Goal: Transaction & Acquisition: Purchase product/service

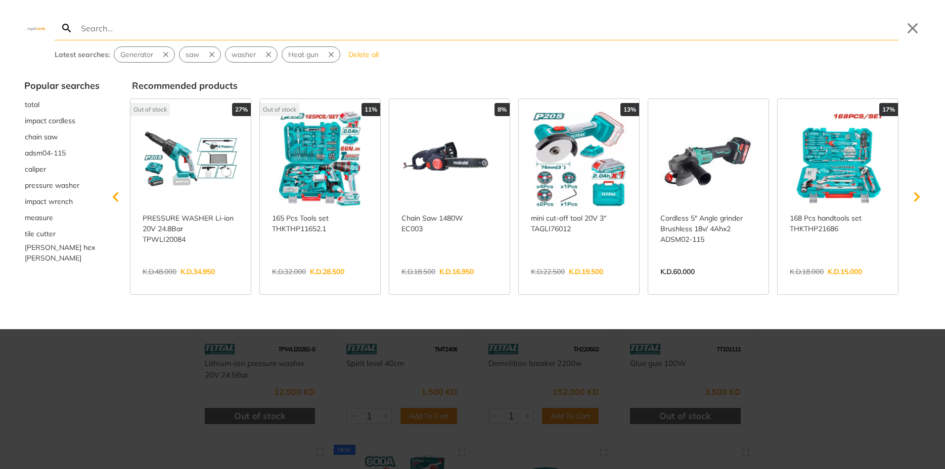
click at [821, 355] on div at bounding box center [472, 234] width 945 height 469
type input "س"
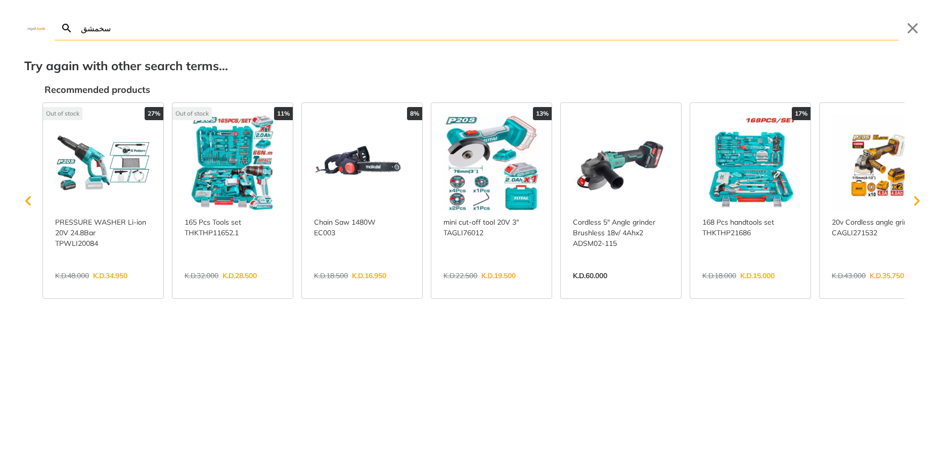
drag, startPoint x: 137, startPoint y: 32, endPoint x: -26, endPoint y: 24, distance: 162.9
click at [79, 24] on input "سخمشق" at bounding box center [488, 28] width 819 height 24
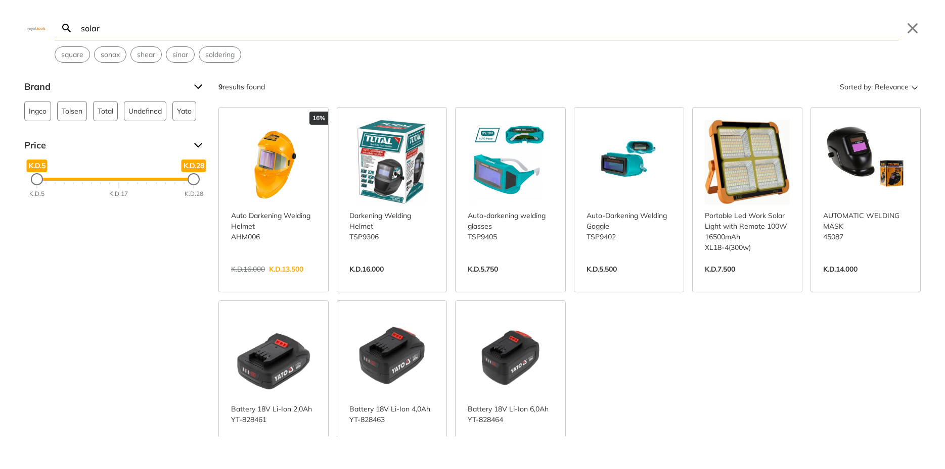
drag, startPoint x: 127, startPoint y: 31, endPoint x: 13, endPoint y: 26, distance: 114.9
click at [79, 25] on input "solar" at bounding box center [488, 28] width 819 height 24
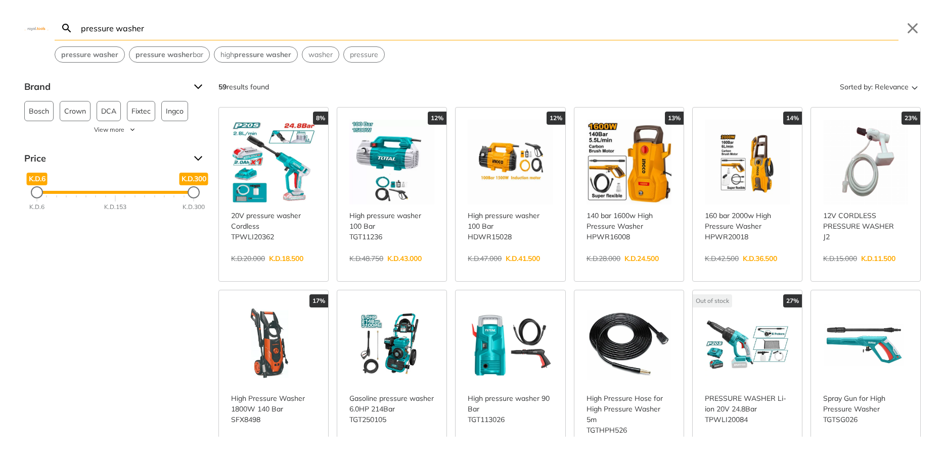
type input "pressure washer"
drag, startPoint x: 194, startPoint y: 193, endPoint x: 47, endPoint y: 198, distance: 147.1
click at [47, 198] on div "K.D.24" at bounding box center [46, 192] width 12 height 12
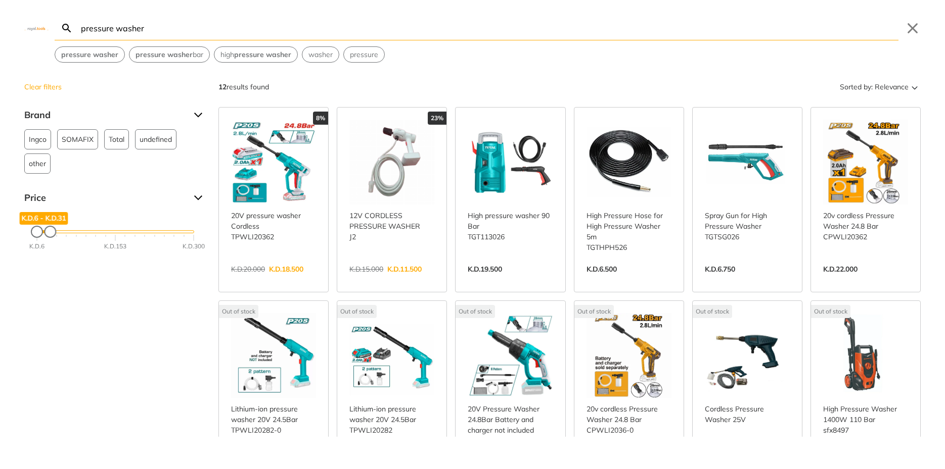
click at [50, 232] on div "Maximum Price" at bounding box center [50, 232] width 10 height 10
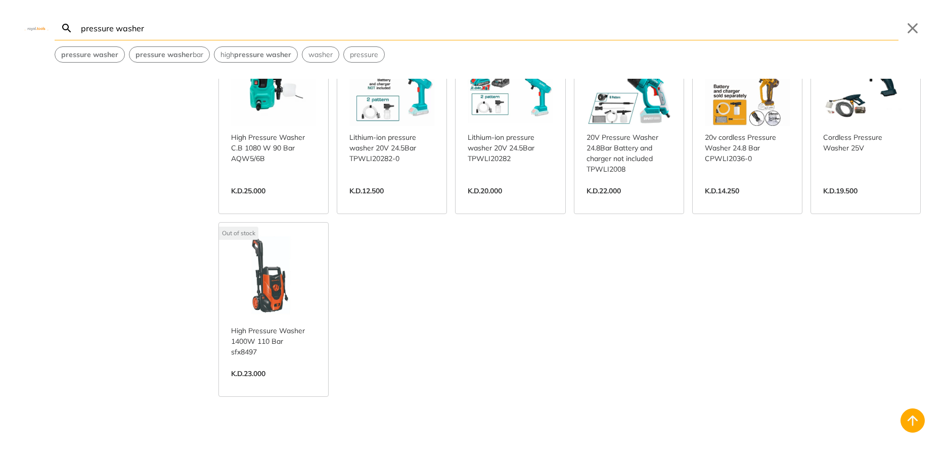
scroll to position [485, 0]
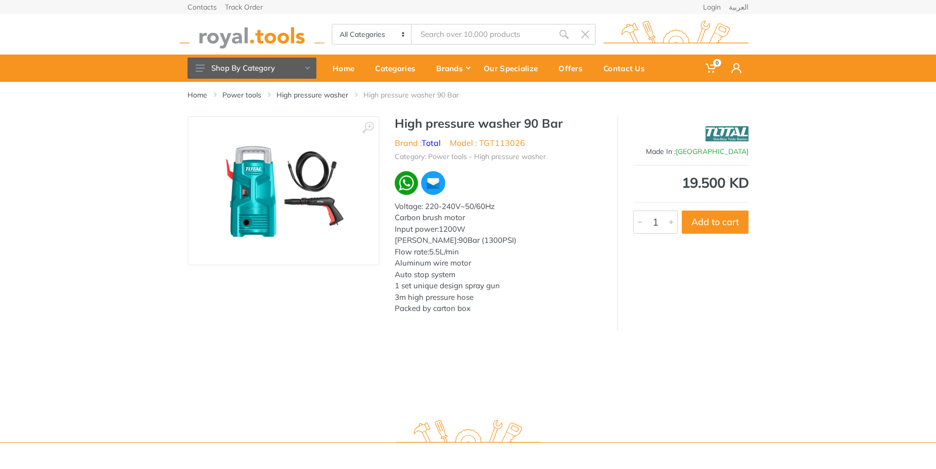
click at [440, 262] on div "Aluminum wire motor" at bounding box center [498, 264] width 207 height 12
drag, startPoint x: 522, startPoint y: 123, endPoint x: 397, endPoint y: 121, distance: 125.4
click at [397, 121] on h1 "High pressure washer 90 Bar" at bounding box center [498, 123] width 207 height 15
copy h1 "High pressure washer"
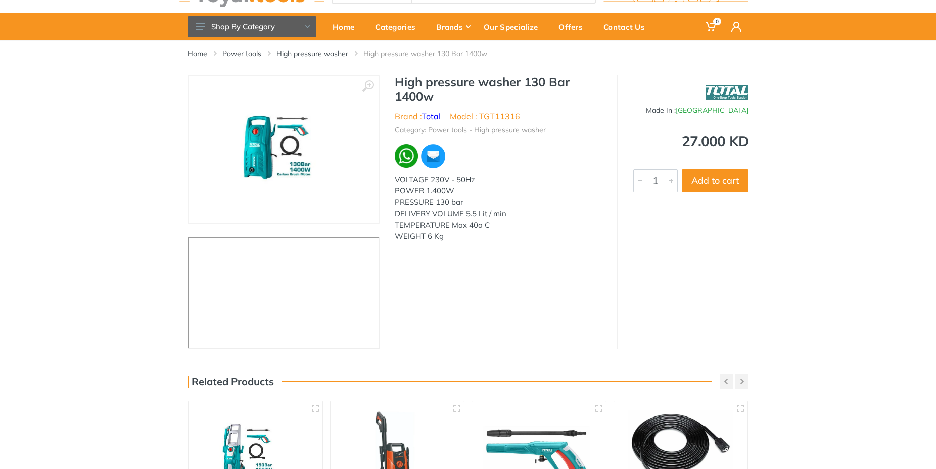
scroll to position [64, 0]
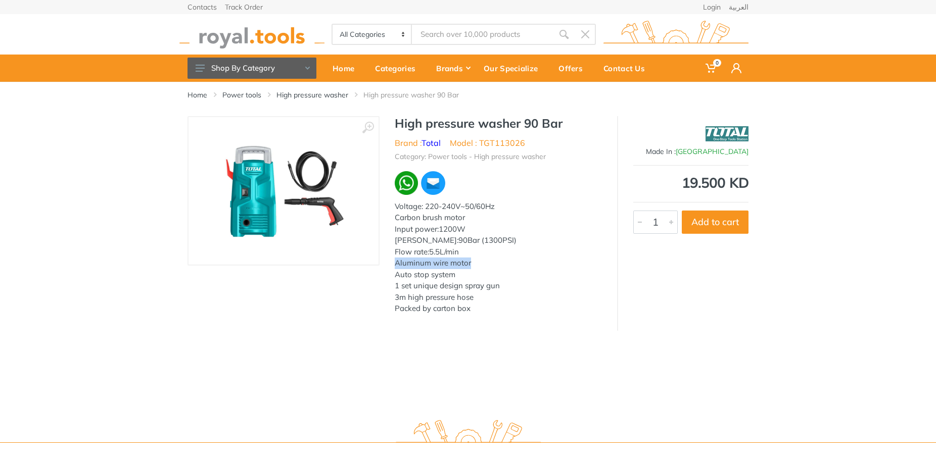
drag, startPoint x: 395, startPoint y: 264, endPoint x: 483, endPoint y: 263, distance: 87.4
click at [483, 263] on div "Aluminum wire motor" at bounding box center [498, 264] width 207 height 12
copy div "Aluminum wire motor"
drag, startPoint x: 482, startPoint y: 261, endPoint x: 322, endPoint y: 135, distance: 203.6
click at [368, 218] on div "‹ › High pressure washer 90 Bar Brand : Total Model : TGT113026" at bounding box center [467, 223] width 561 height 215
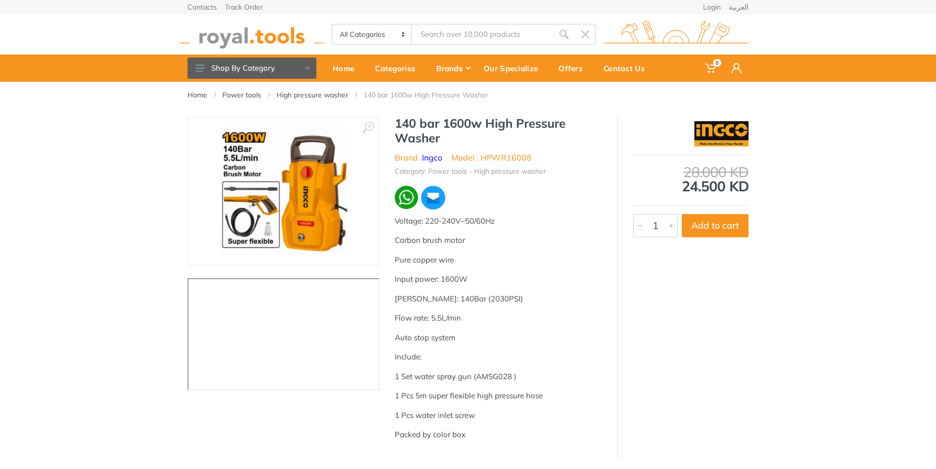
scroll to position [64, 0]
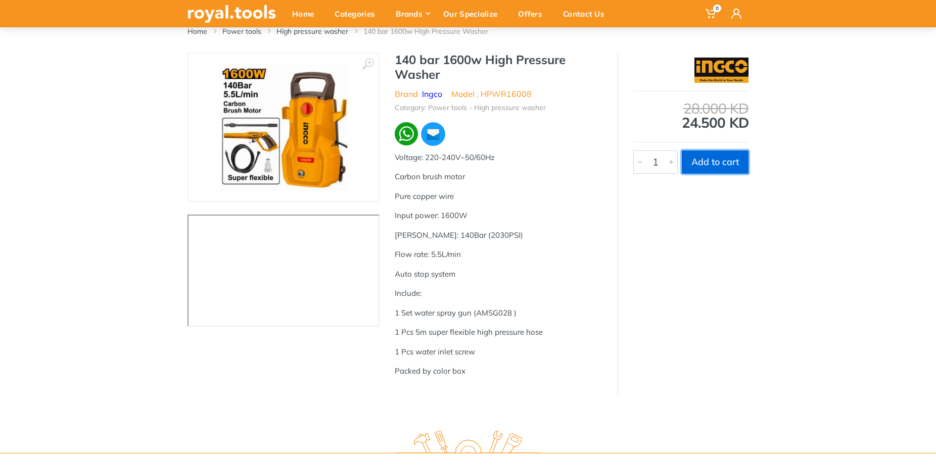
click at [713, 159] on button "Add to cart" at bounding box center [715, 162] width 67 height 23
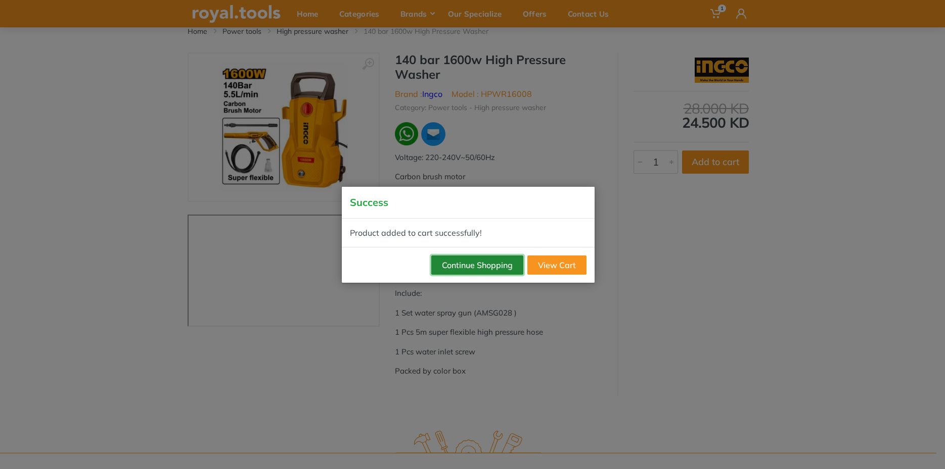
click at [483, 263] on button "Continue Shopping" at bounding box center [477, 265] width 92 height 19
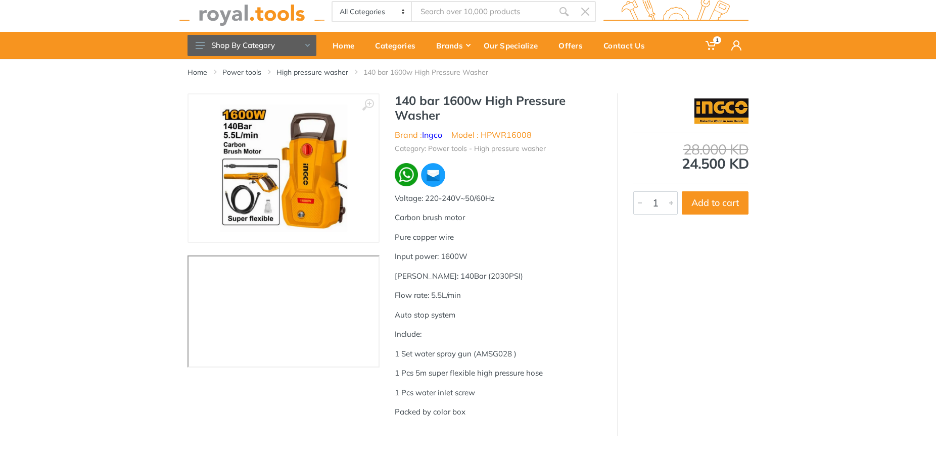
scroll to position [0, 0]
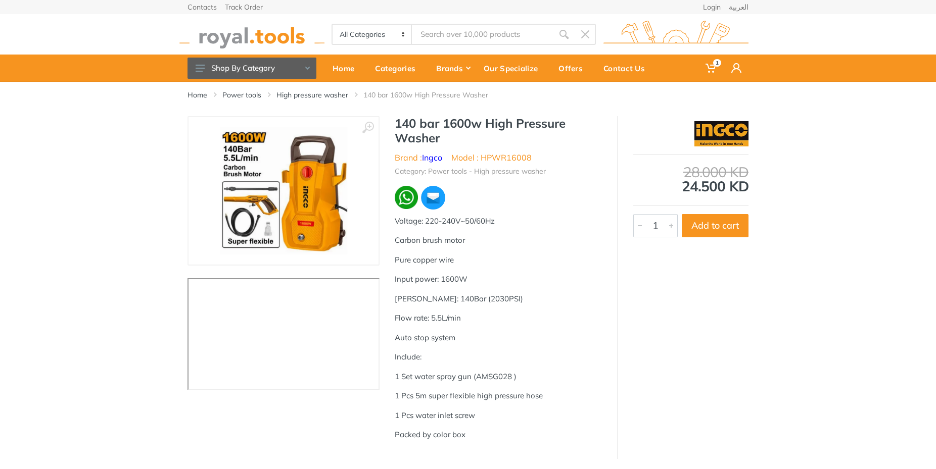
click at [483, 261] on p "Pure copper wire" at bounding box center [498, 261] width 207 height 12
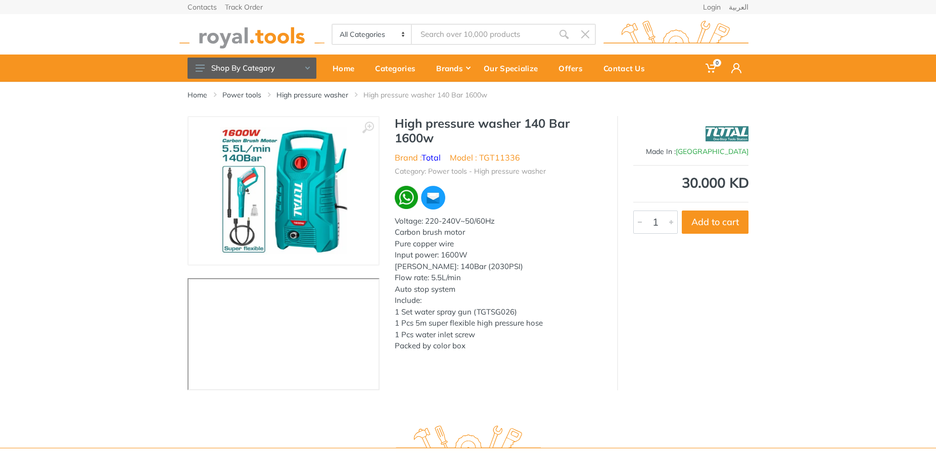
click at [426, 243] on div "Voltage: 220-240V~50/60Hz Carbon brush motor Pure copper wire Input power: 1600…" at bounding box center [498, 284] width 207 height 136
